Goal: Book appointment/travel/reservation

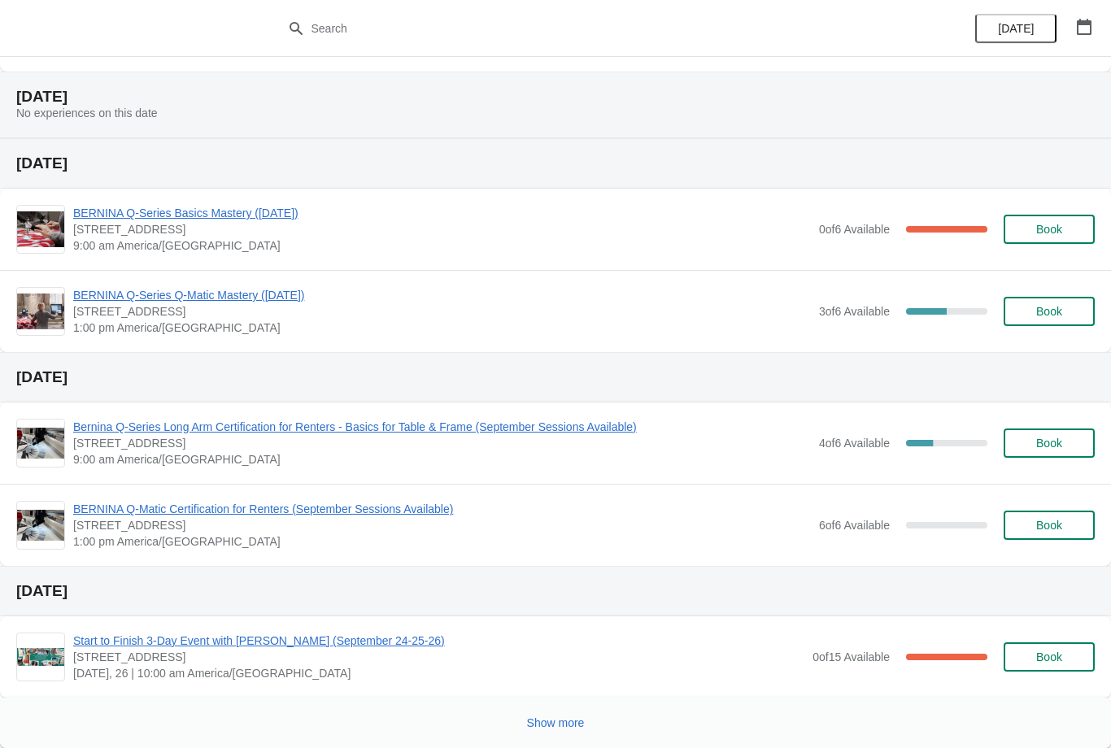
scroll to position [572, 0]
click at [558, 711] on button "Show more" at bounding box center [555, 722] width 71 height 29
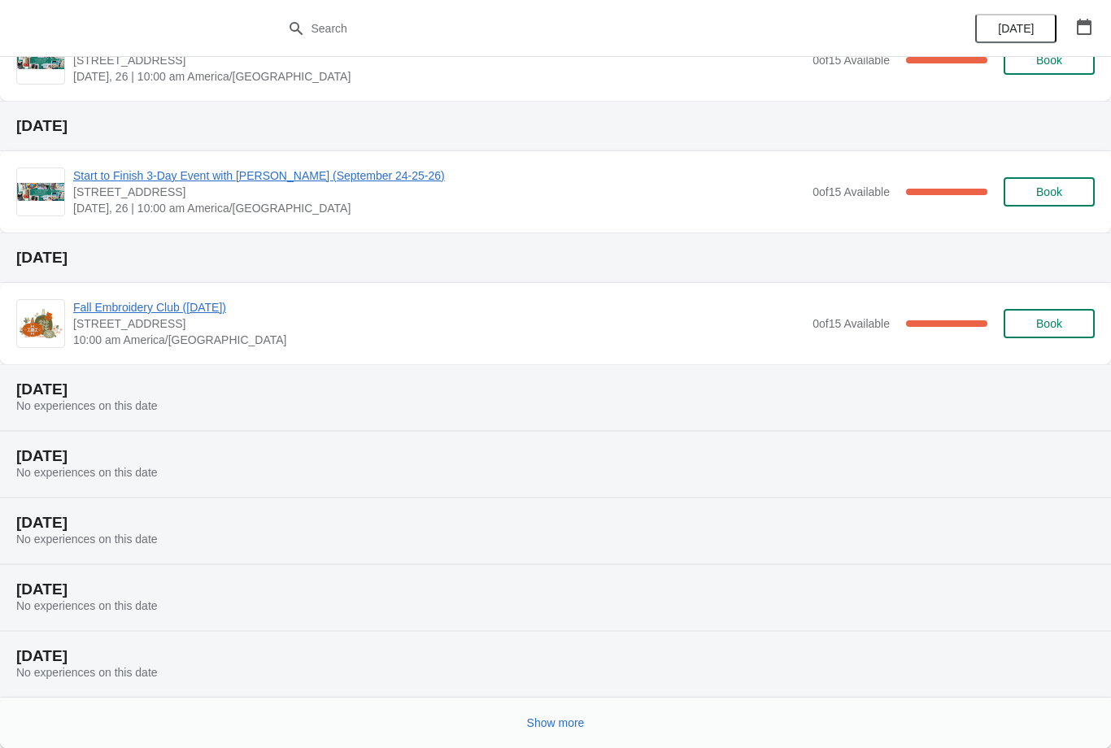
scroll to position [1301, 0]
click at [572, 719] on span "Show more" at bounding box center [556, 722] width 58 height 13
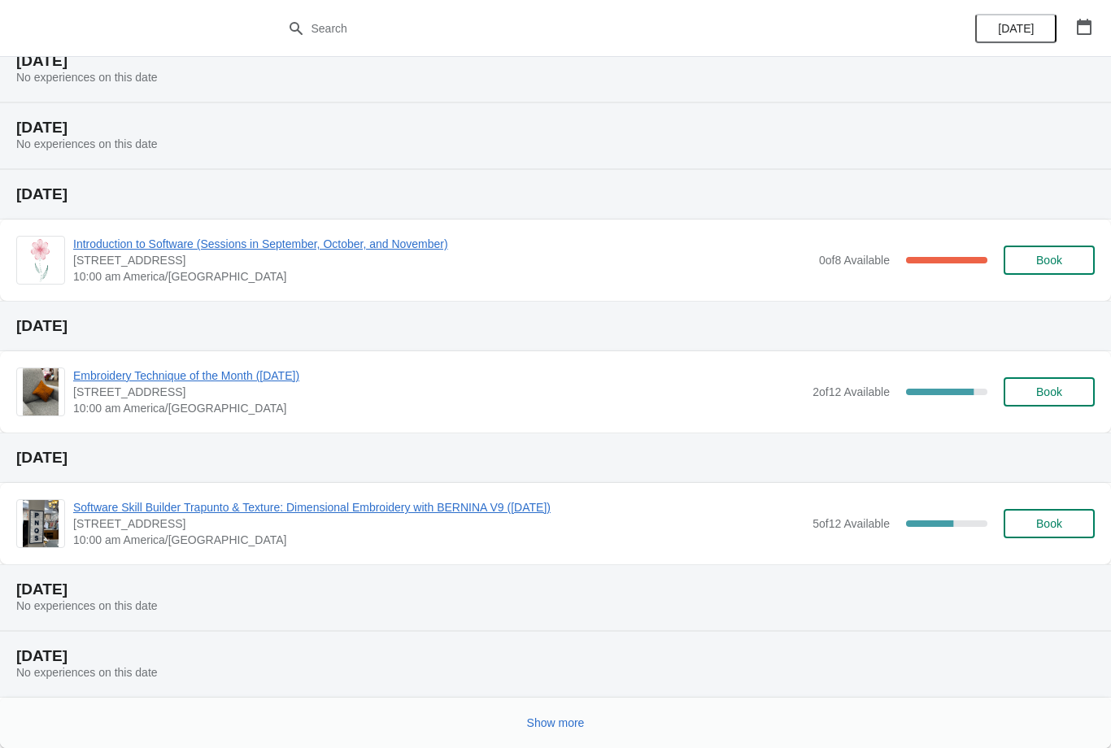
scroll to position [2029, 0]
click at [561, 713] on button "Show more" at bounding box center [555, 722] width 71 height 29
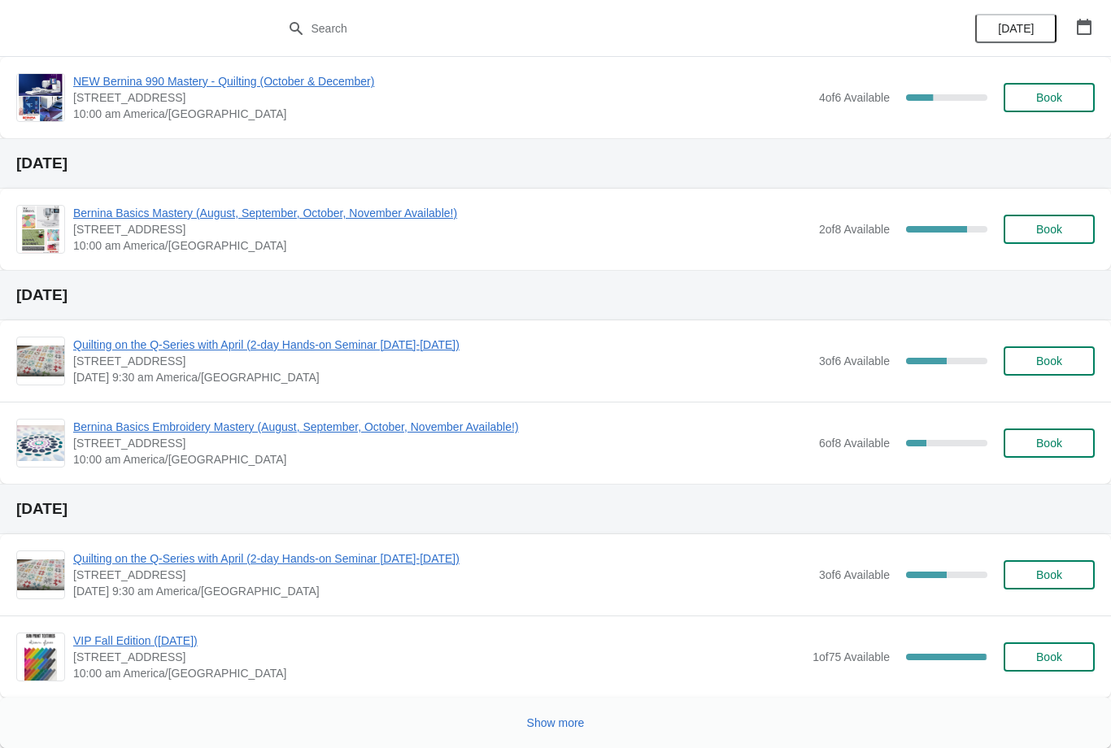
scroll to position [3117, 0]
click at [560, 716] on span "Show more" at bounding box center [556, 722] width 58 height 13
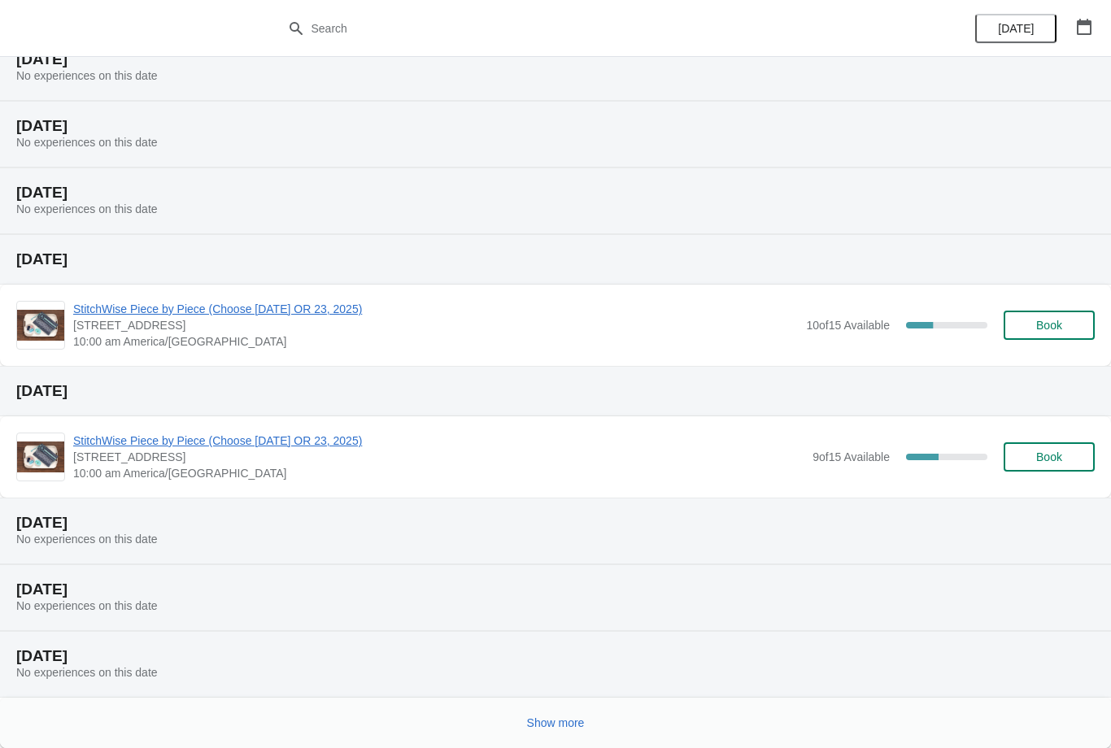
scroll to position [3780, 0]
click at [556, 721] on span "Show more" at bounding box center [556, 722] width 58 height 13
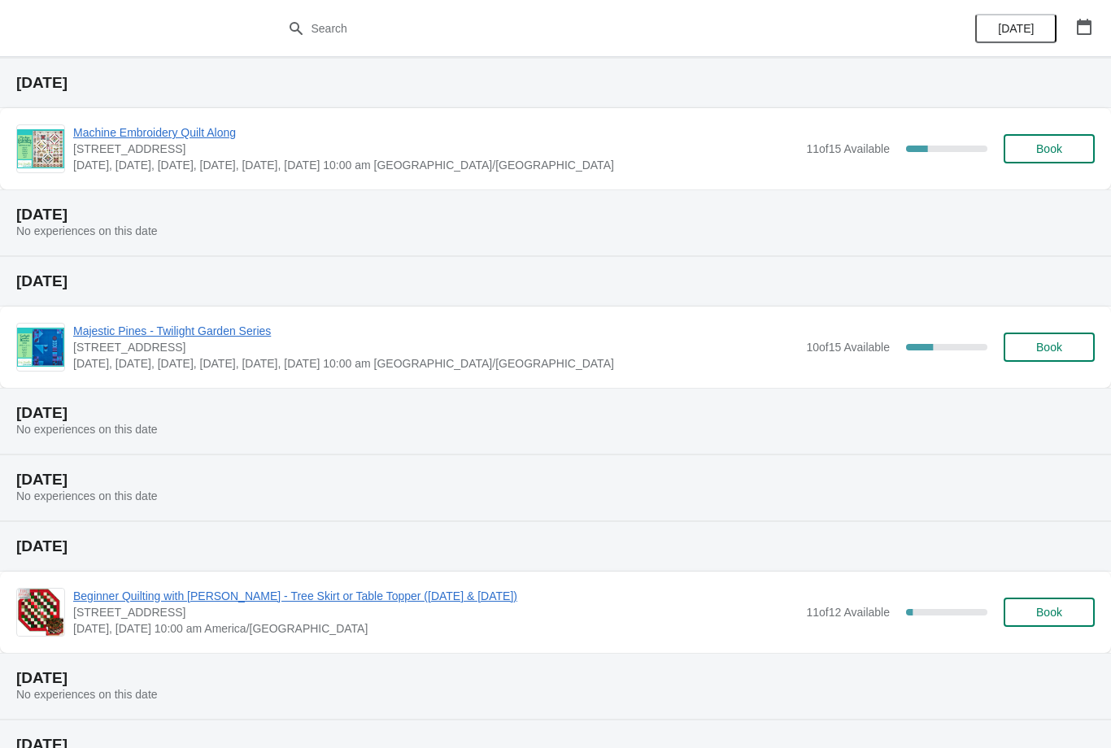
scroll to position [4421, 0]
click at [1089, 21] on icon "button" at bounding box center [1083, 27] width 15 height 16
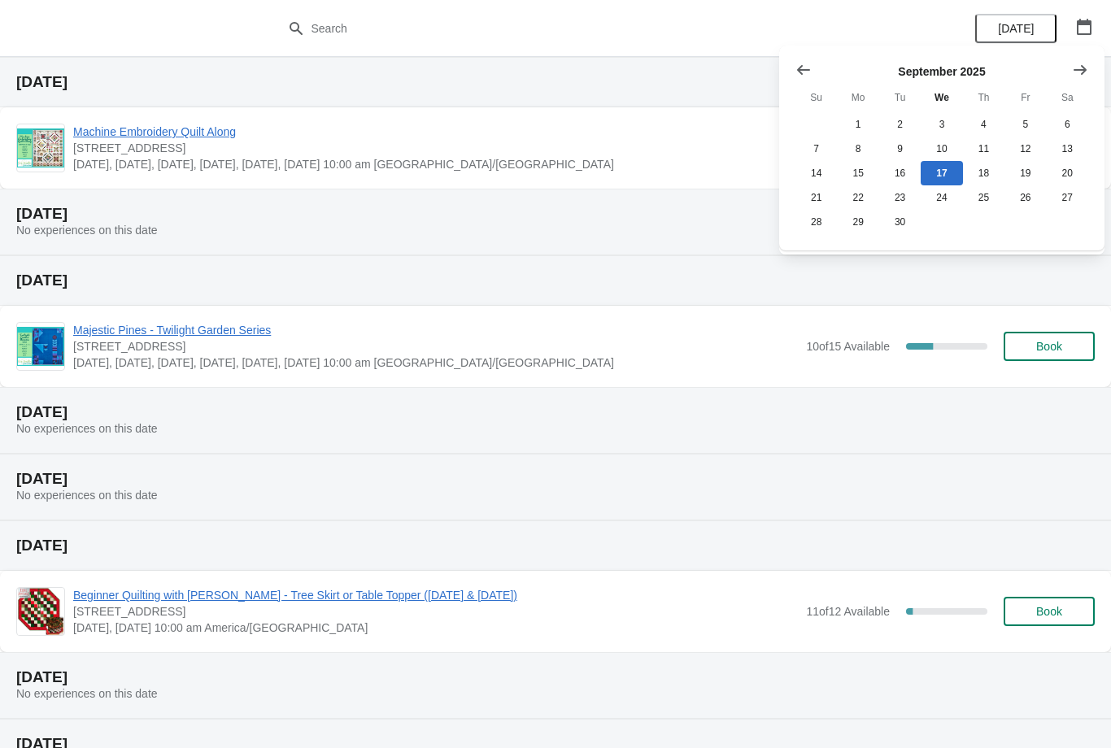
click at [1089, 55] on button "Show next month, October 2025" at bounding box center [1079, 69] width 29 height 29
click at [1087, 67] on icon "Show next month, November 2025" at bounding box center [1080, 70] width 16 height 16
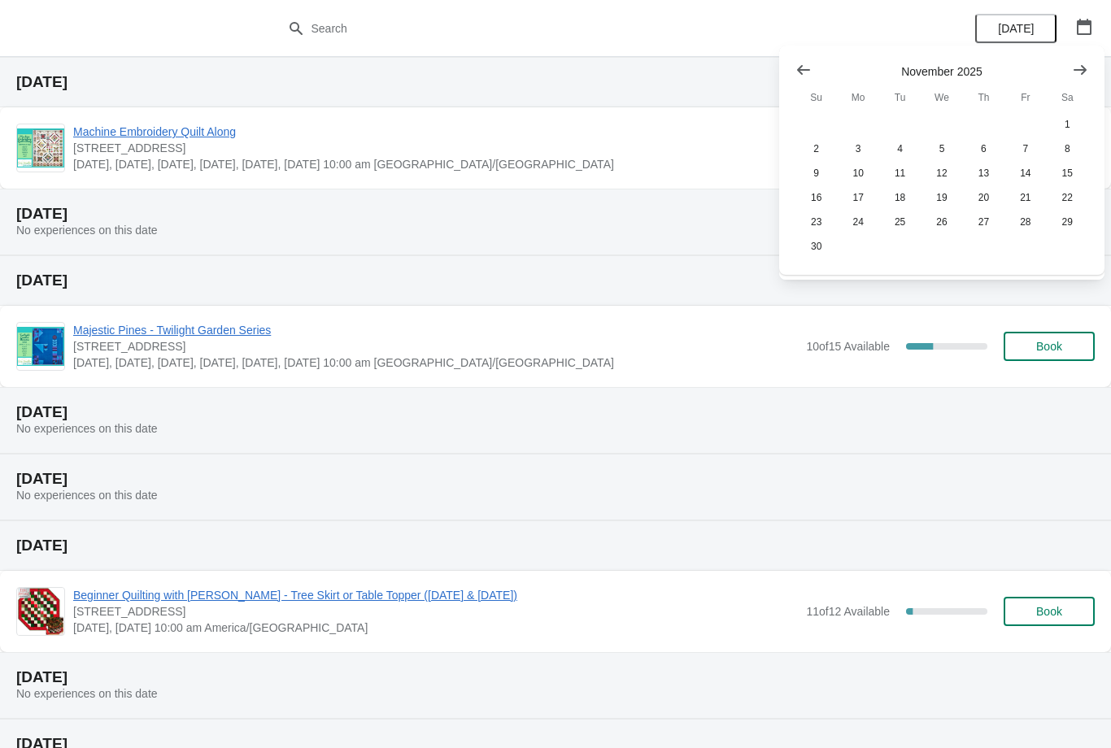
click at [1089, 70] on button "Show next month, December 2025" at bounding box center [1079, 69] width 29 height 29
click at [1091, 67] on button "Show next month, January 2026" at bounding box center [1079, 69] width 29 height 29
click at [1093, 65] on button "Show next month, February 2026" at bounding box center [1079, 69] width 29 height 29
click at [1092, 64] on button "Show next month, February 2026" at bounding box center [1079, 69] width 29 height 29
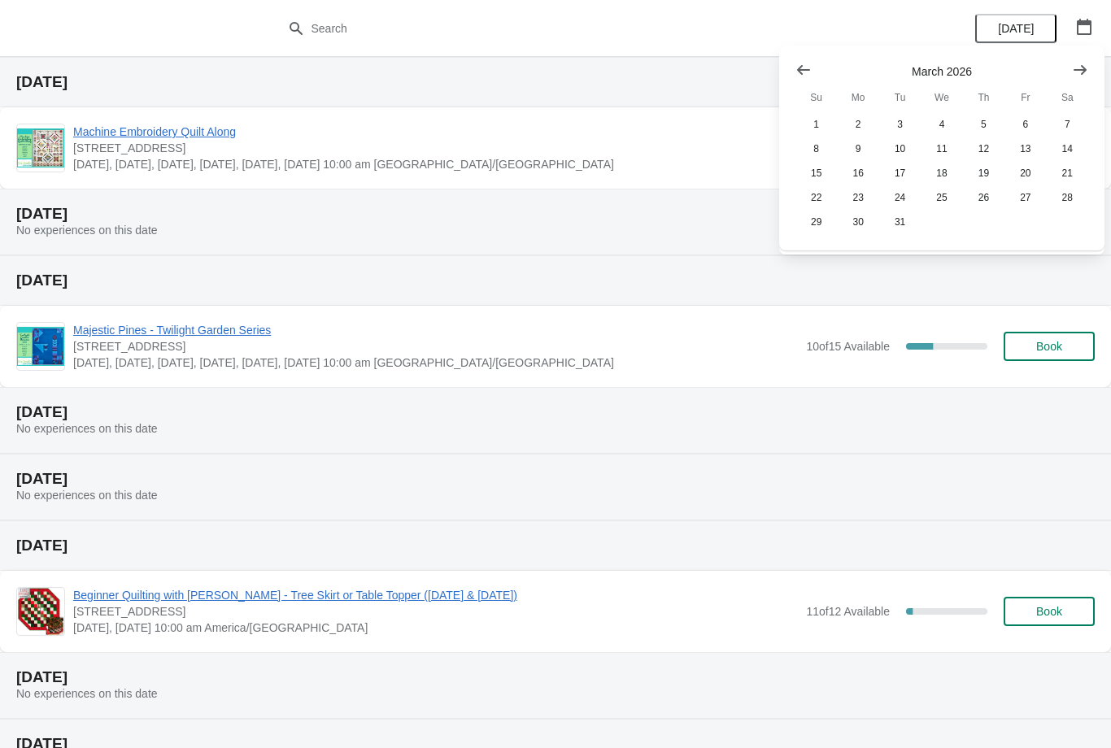
click at [1093, 68] on button "Show next month, April 2026" at bounding box center [1079, 69] width 29 height 29
click at [1093, 67] on button "Show next month, May 2026" at bounding box center [1079, 69] width 29 height 29
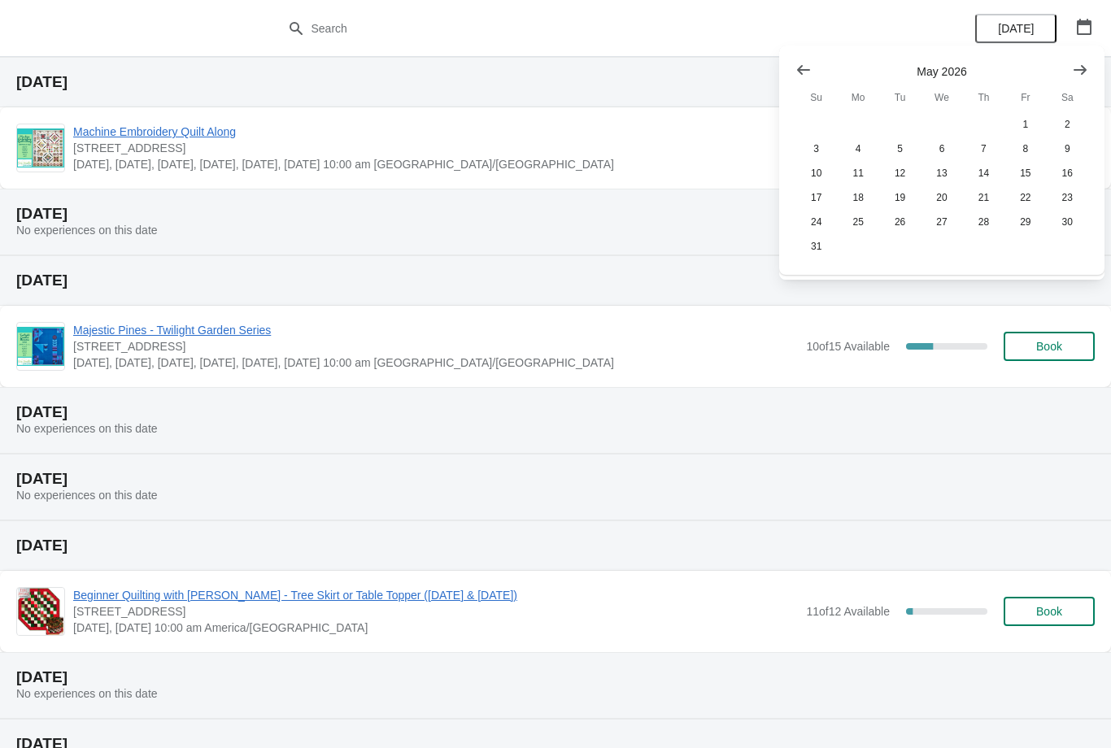
click at [1092, 65] on button "Show next month, June 2026" at bounding box center [1079, 69] width 29 height 29
click at [1090, 66] on button "Show next month, July 2026" at bounding box center [1079, 69] width 29 height 29
click at [1093, 63] on button "Show next month, July 2026" at bounding box center [1079, 69] width 29 height 29
click at [1091, 63] on button "Show next month, September 2026" at bounding box center [1079, 69] width 29 height 29
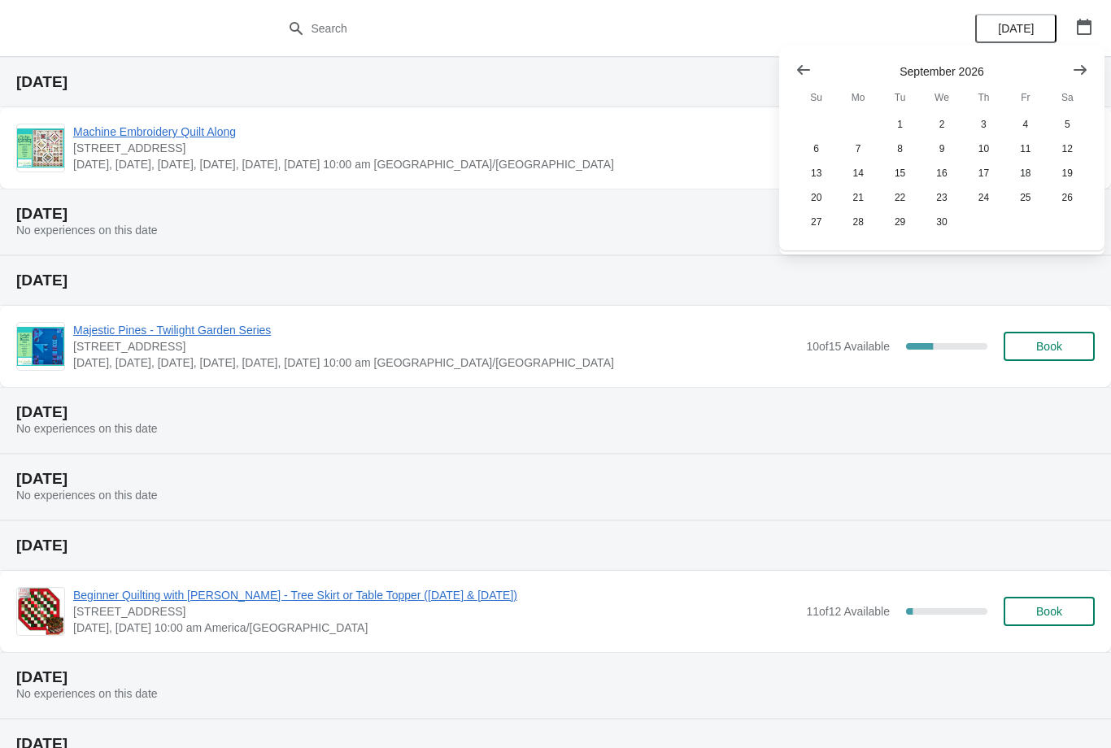
click at [1092, 63] on button "Show next month, October 2026" at bounding box center [1079, 69] width 29 height 29
click at [790, 65] on button "Show previous month, September 2026" at bounding box center [803, 69] width 29 height 29
click at [852, 148] on button "7" at bounding box center [857, 149] width 41 height 24
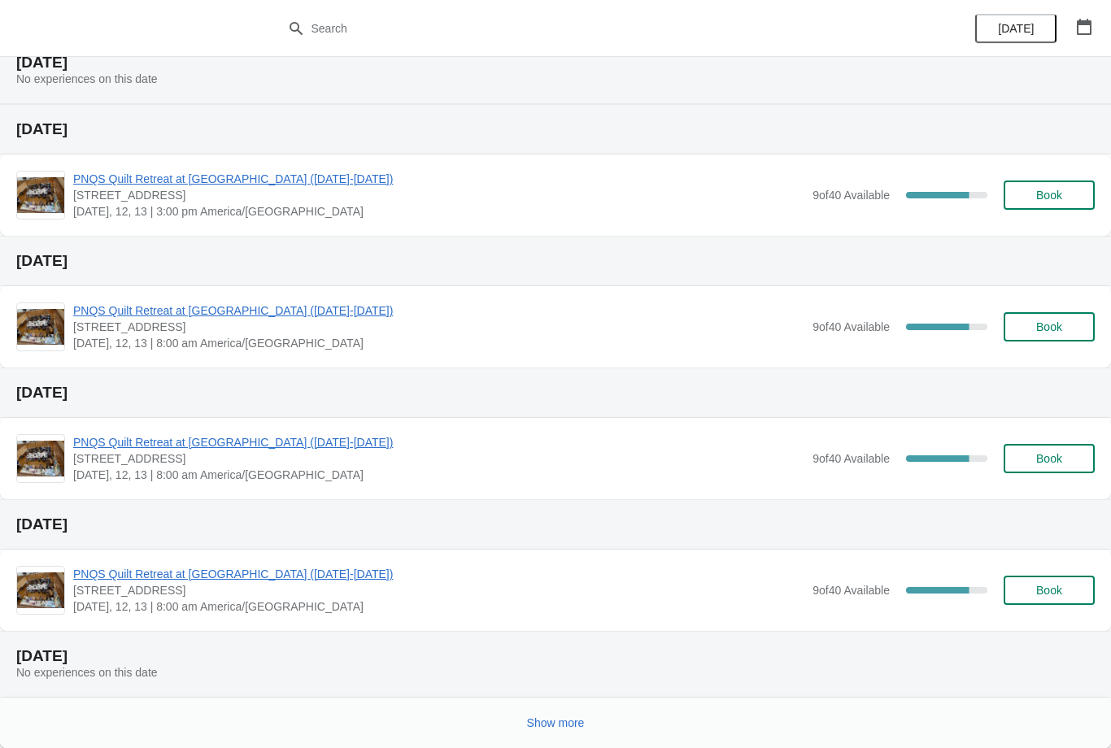
scroll to position [196, 0]
click at [1052, 189] on span "Book" at bounding box center [1049, 195] width 26 height 13
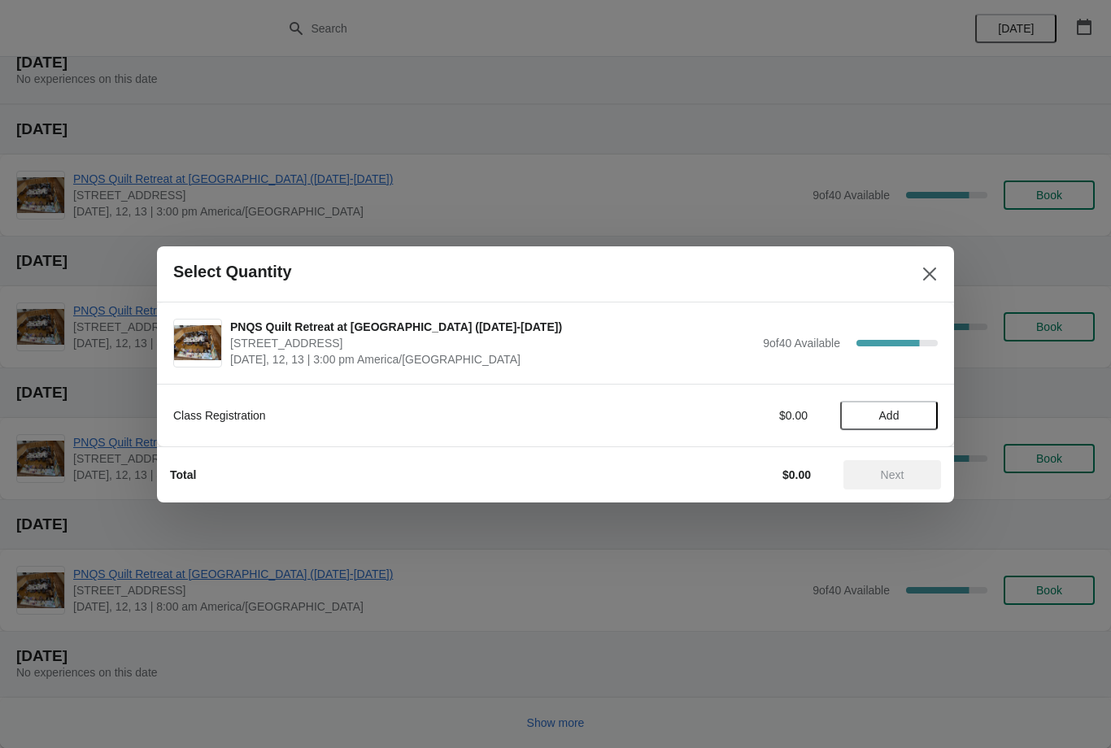
click at [900, 404] on button "Add" at bounding box center [889, 415] width 98 height 29
click at [932, 272] on icon "Close" at bounding box center [929, 274] width 16 height 16
